Goal: Share content: Contribute content

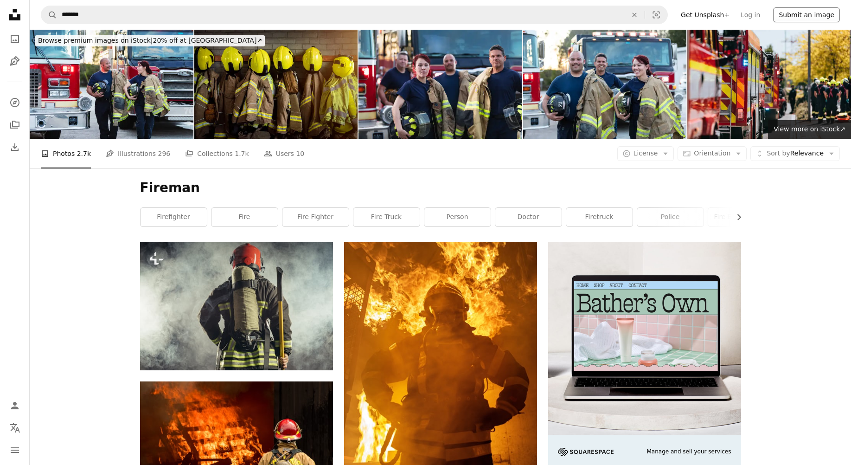
click at [801, 14] on button "Submit an image" at bounding box center [806, 14] width 67 height 15
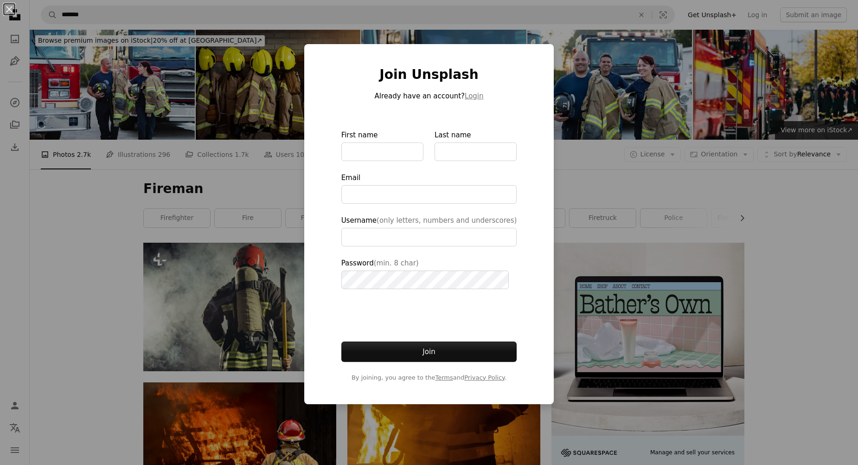
drag, startPoint x: 836, startPoint y: 212, endPoint x: 831, endPoint y: 200, distance: 13.1
click at [835, 211] on div "An X shape Join Unsplash Already have an account? Login First name Last name Em…" at bounding box center [429, 232] width 858 height 465
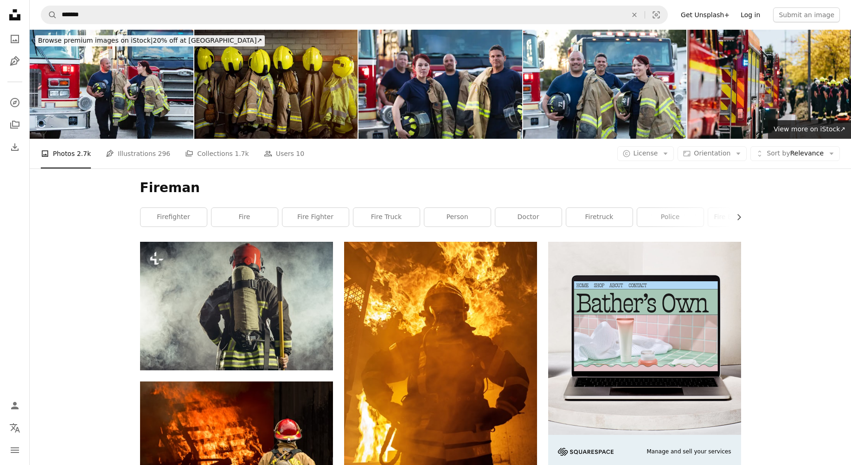
click at [753, 17] on link "Log in" at bounding box center [750, 14] width 31 height 15
